Goal: Information Seeking & Learning: Check status

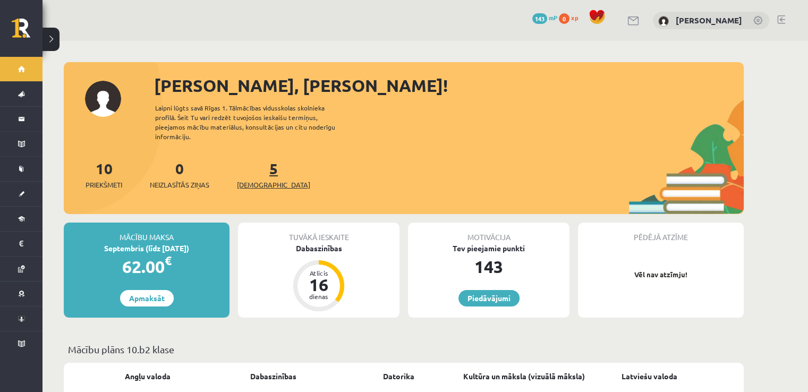
click at [253, 159] on link "5 Ieskaites" at bounding box center [273, 174] width 73 height 31
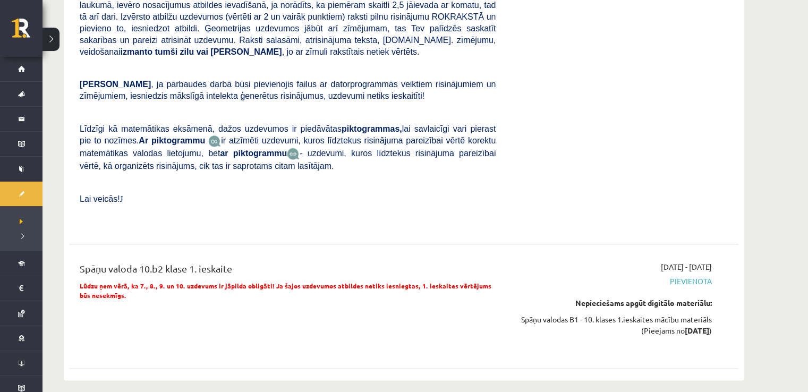
scroll to position [1594, 0]
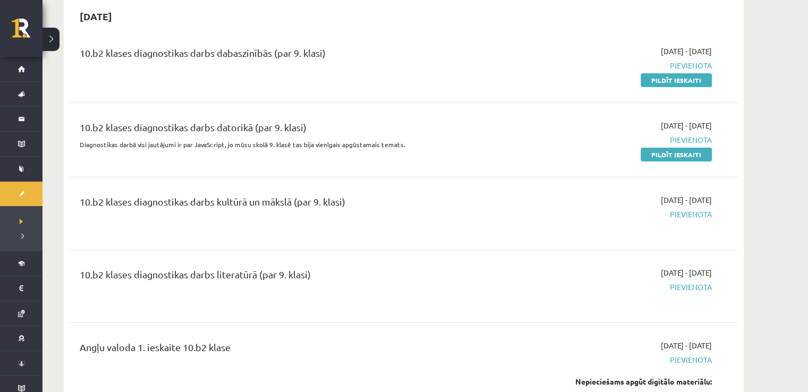
scroll to position [53, 0]
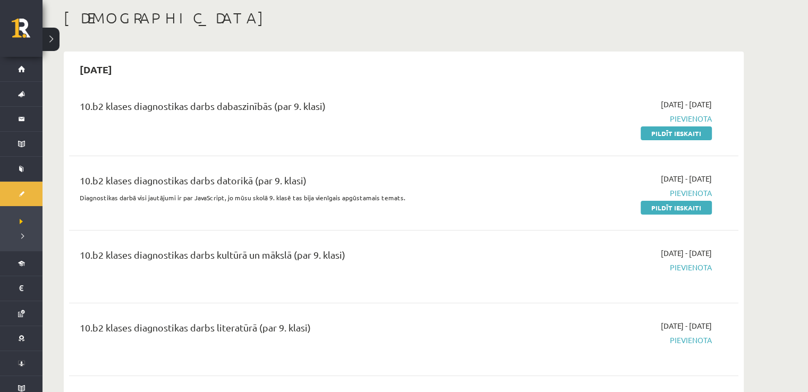
drag, startPoint x: 715, startPoint y: 105, endPoint x: 681, endPoint y: 104, distance: 34.6
click at [681, 104] on div "[DATE] - [DATE] [GEOGRAPHIC_DATA] Pildīt ieskaiti" at bounding box center [612, 119] width 216 height 40
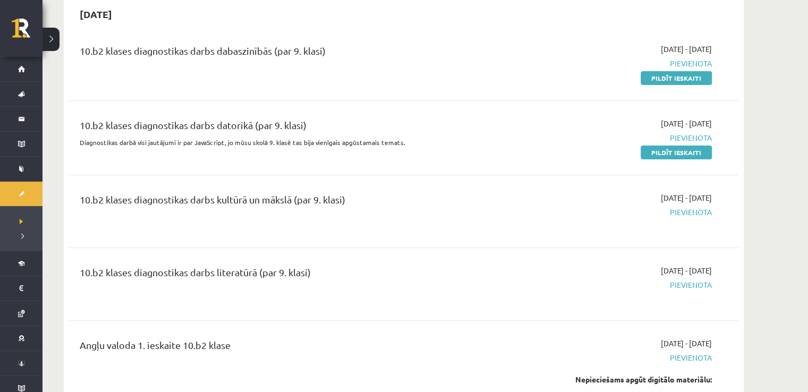
scroll to position [0, 0]
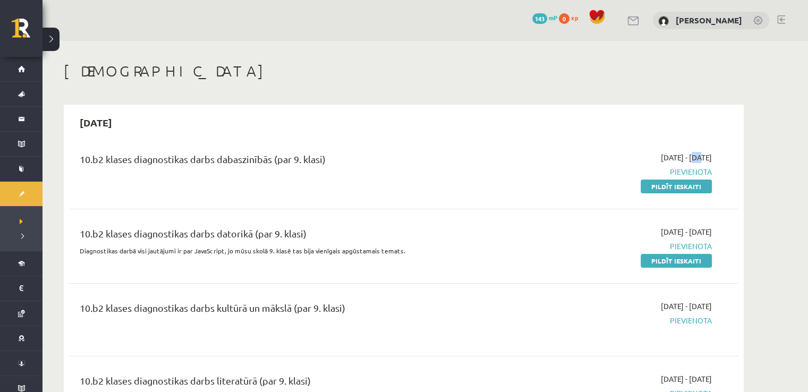
drag, startPoint x: 670, startPoint y: 154, endPoint x: 680, endPoint y: 154, distance: 10.6
click at [669, 152] on span "[DATE] - [DATE]" at bounding box center [686, 157] width 51 height 11
drag, startPoint x: 714, startPoint y: 155, endPoint x: 685, endPoint y: 153, distance: 29.4
click at [685, 153] on div "[DATE] - [DATE] [GEOGRAPHIC_DATA] Pildīt ieskaiti" at bounding box center [612, 172] width 216 height 40
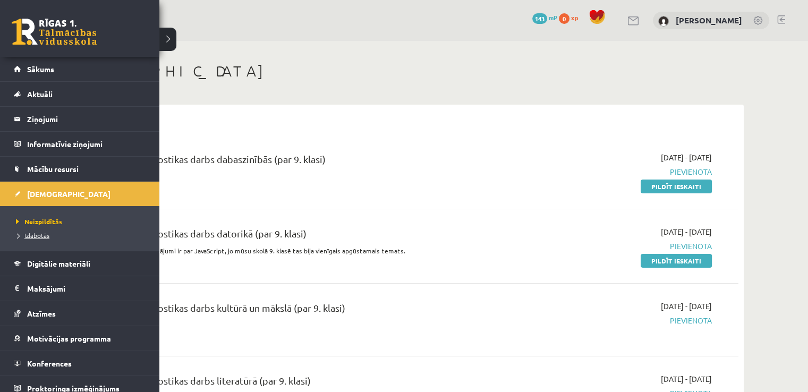
click at [46, 232] on span "Izlabotās" at bounding box center [31, 235] width 36 height 9
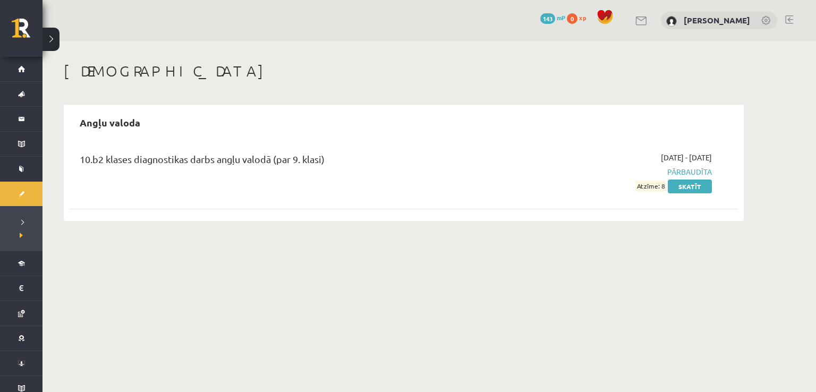
click at [663, 185] on span "Atzīme: 8" at bounding box center [651, 186] width 31 height 11
click at [627, 213] on div "10.b2 klases diagnostikas darbs angļu valodā (par 9. klasi) [DATE] - [DATE] Pār…" at bounding box center [404, 178] width 670 height 74
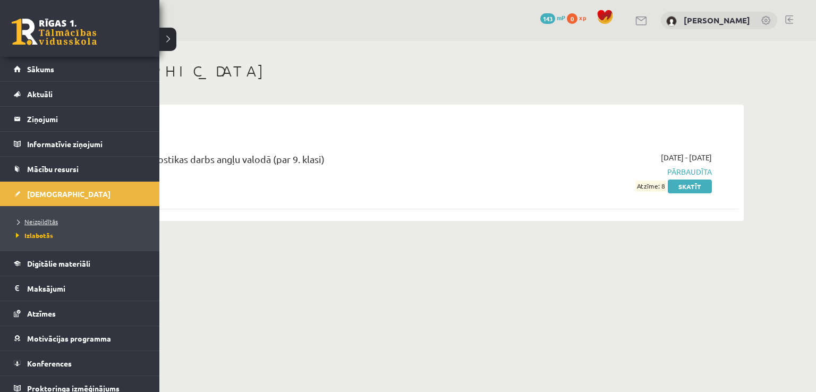
click at [42, 221] on span "Neizpildītās" at bounding box center [35, 221] width 45 height 9
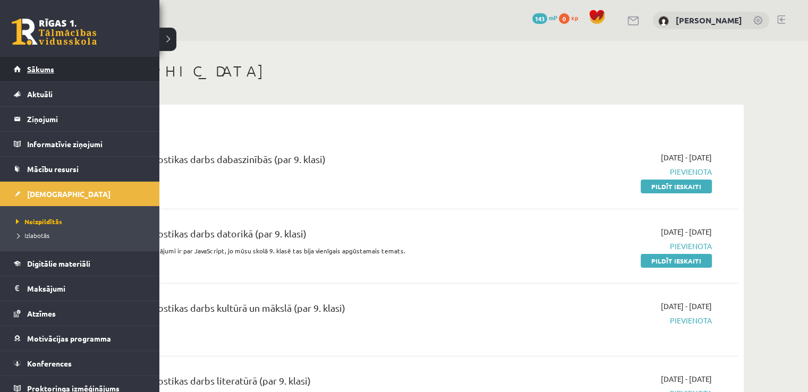
click at [55, 66] on link "Sākums" at bounding box center [80, 69] width 132 height 24
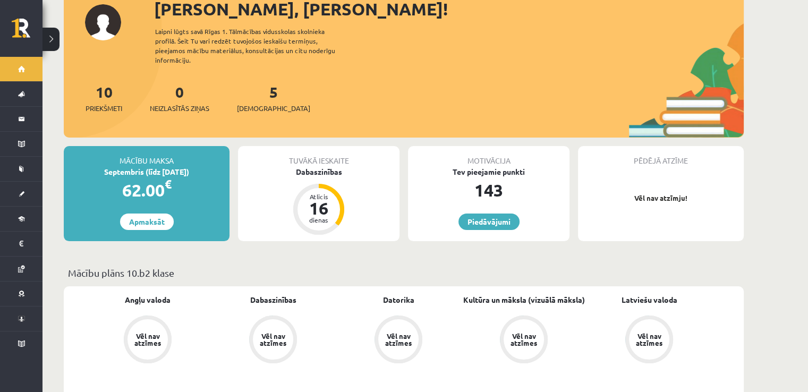
scroll to position [106, 0]
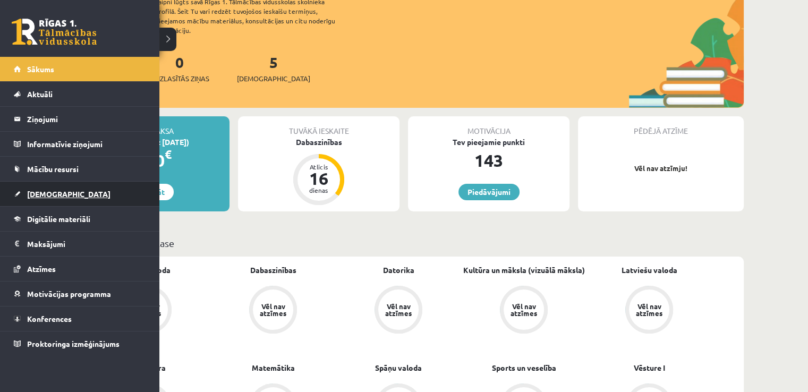
click at [39, 197] on link "[DEMOGRAPHIC_DATA]" at bounding box center [80, 194] width 132 height 24
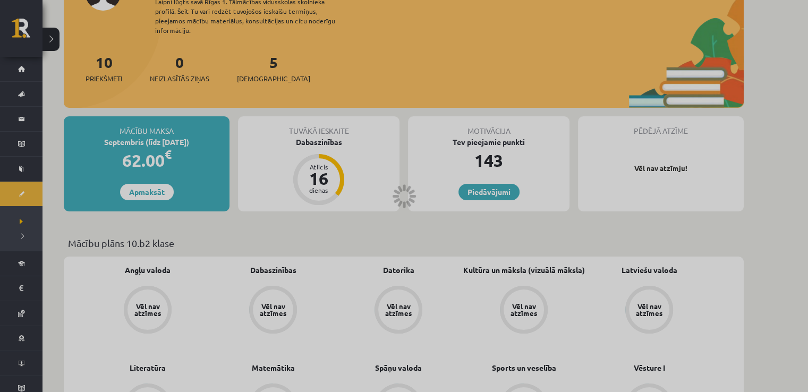
click at [15, 21] on div at bounding box center [404, 196] width 808 height 392
